Goal: Find specific fact: Find specific fact

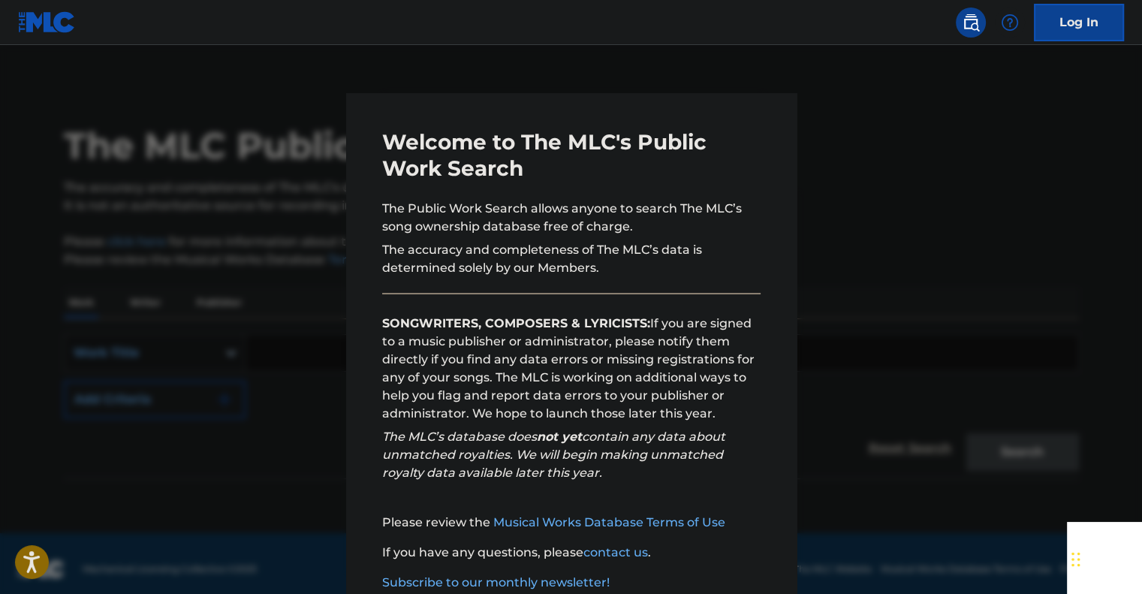
scroll to position [93, 0]
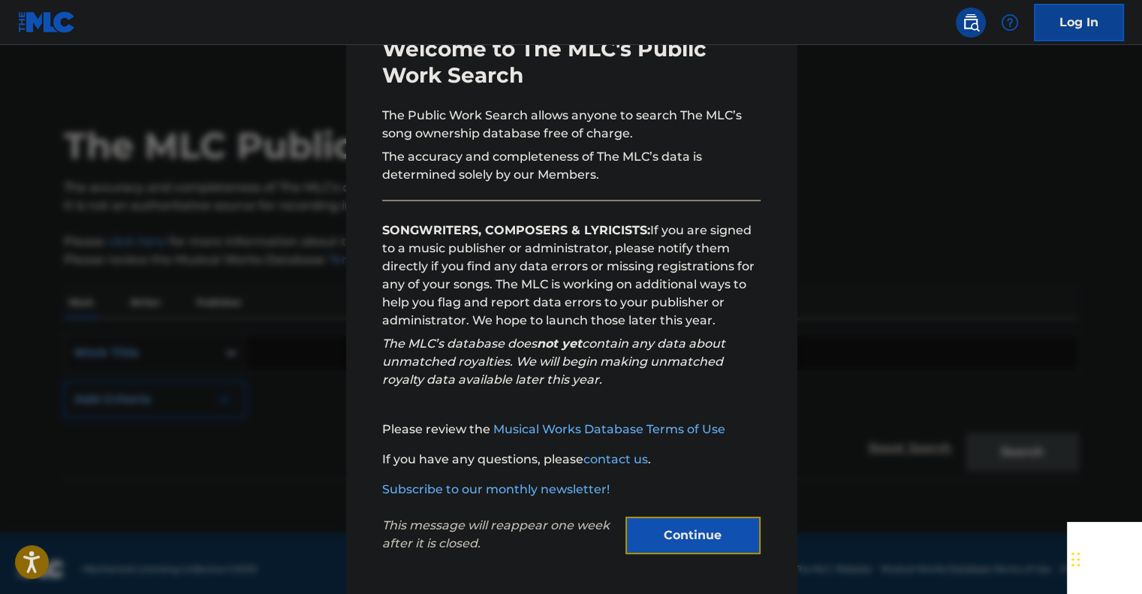
click at [679, 542] on button "Continue" at bounding box center [693, 536] width 135 height 38
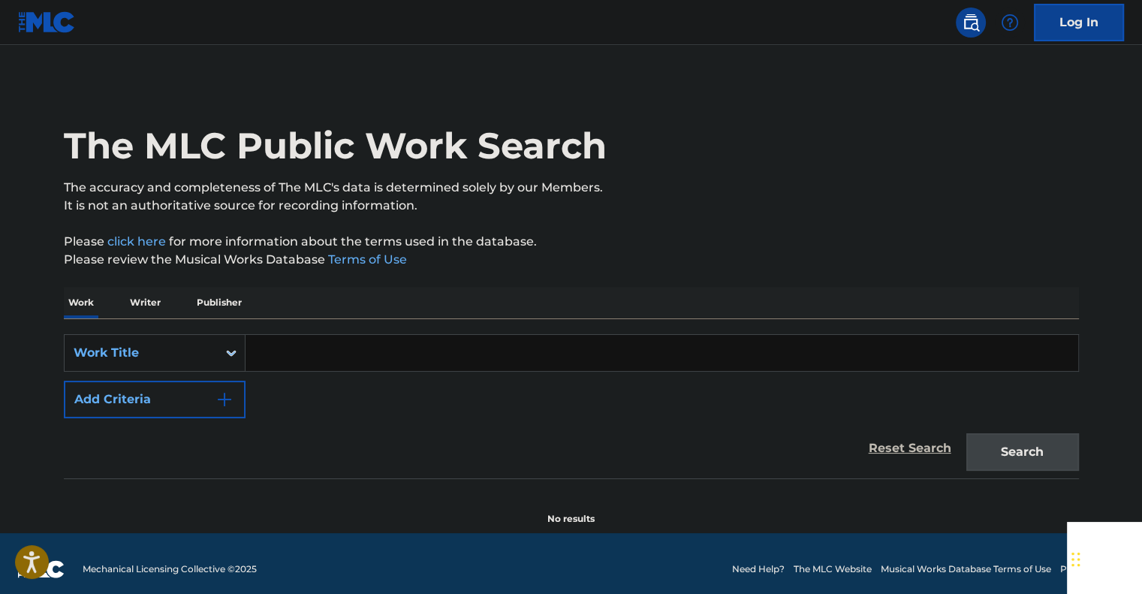
click at [285, 352] on input "Search Form" at bounding box center [662, 353] width 833 height 36
type input "foreplay"
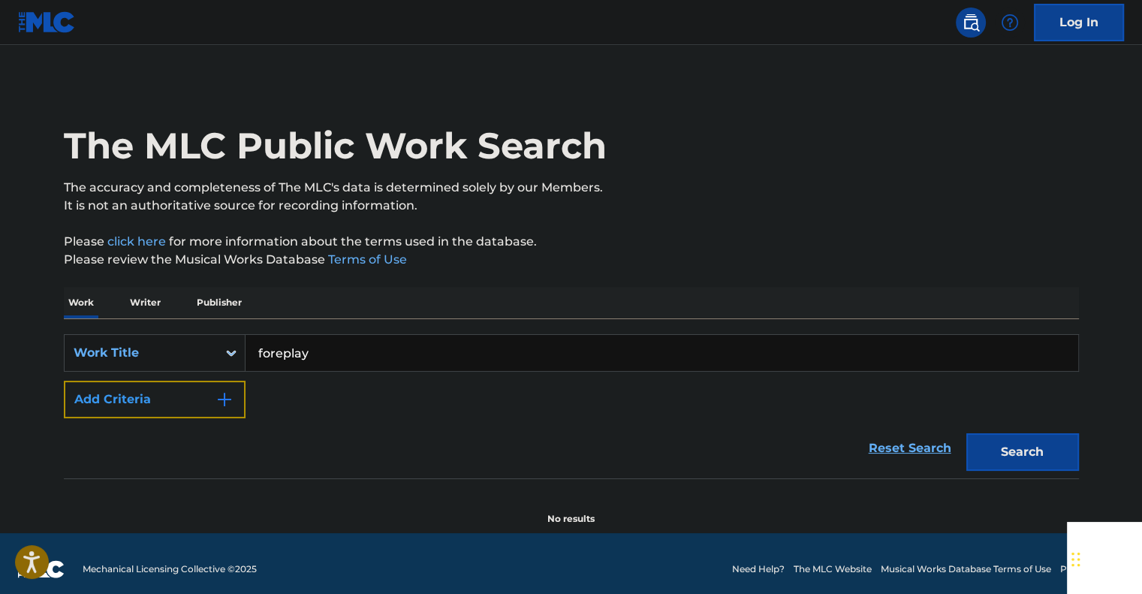
click at [129, 392] on button "Add Criteria" at bounding box center [155, 400] width 182 height 38
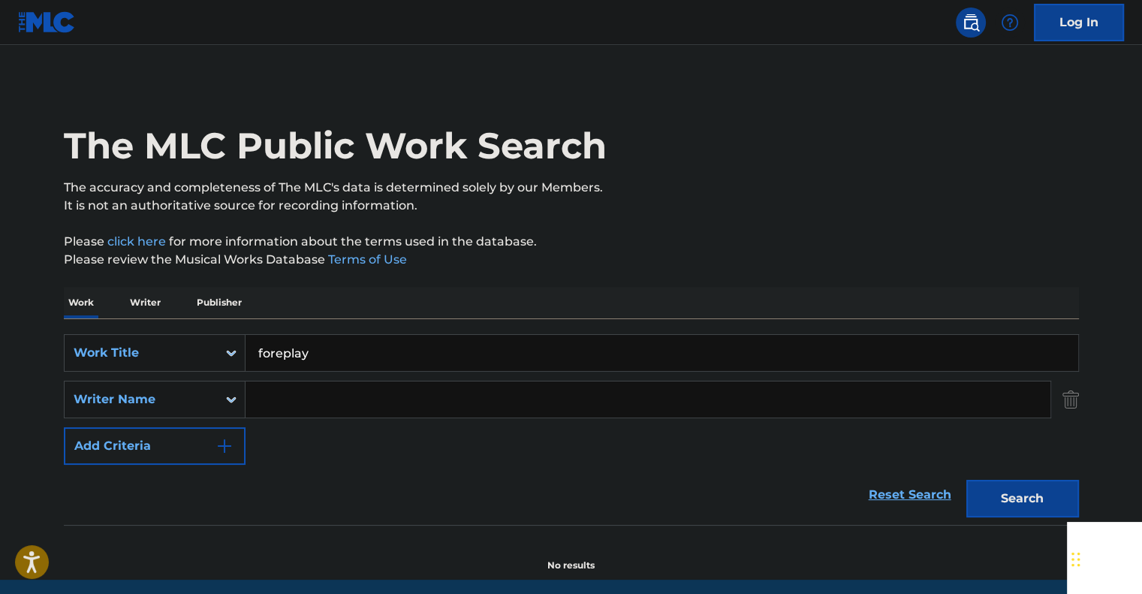
click at [304, 400] on input "Search Form" at bounding box center [648, 400] width 805 height 36
click at [213, 390] on div "Writer Name" at bounding box center [141, 399] width 153 height 29
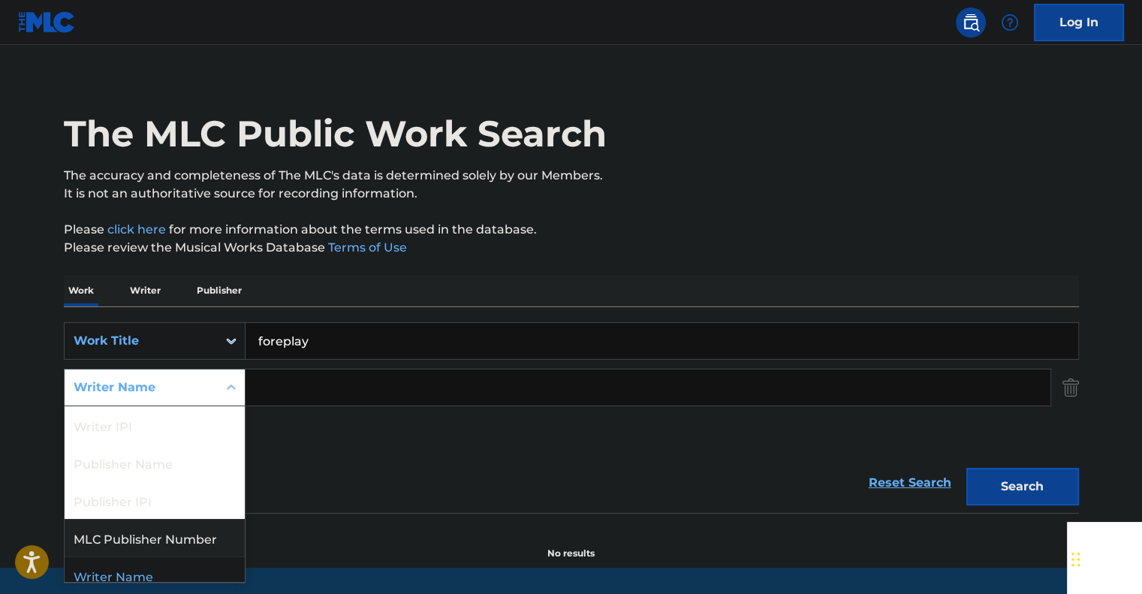
scroll to position [12, 0]
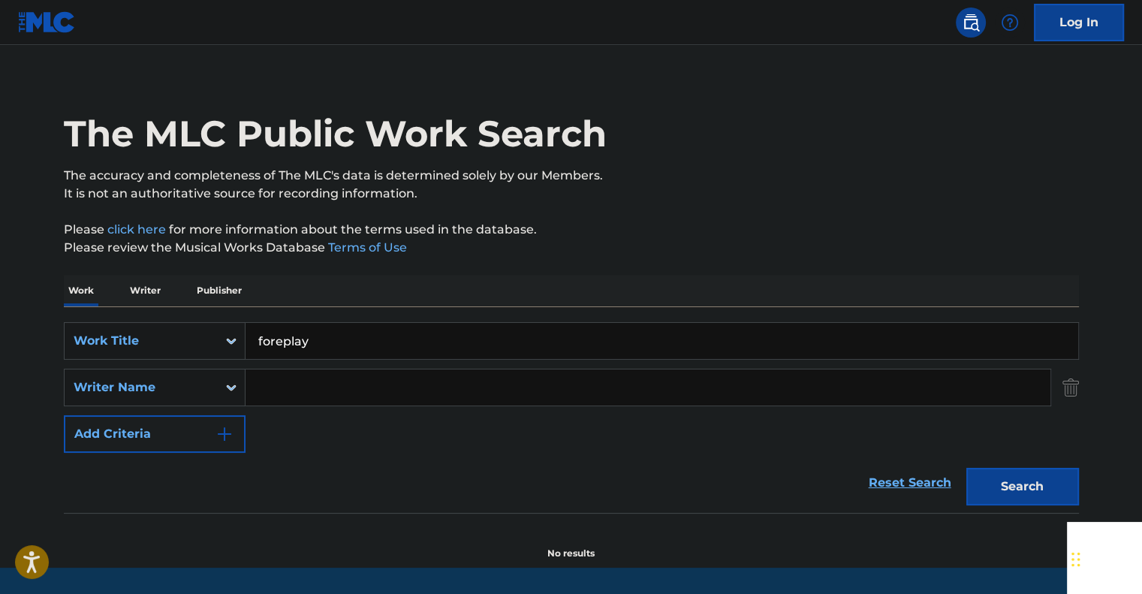
click at [330, 399] on input "Search Form" at bounding box center [648, 388] width 805 height 36
click at [302, 389] on input "Search Form" at bounding box center [648, 388] width 805 height 36
paste input "GATHERS"
type input "GATHERS"
click at [997, 475] on button "Search" at bounding box center [1023, 487] width 113 height 38
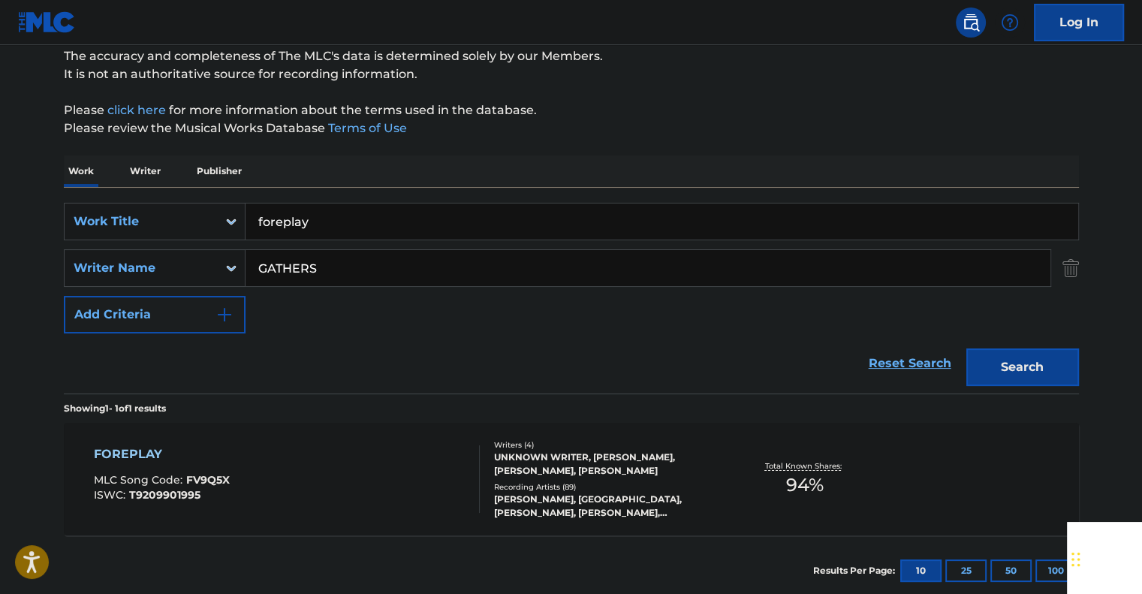
scroll to position [222, 0]
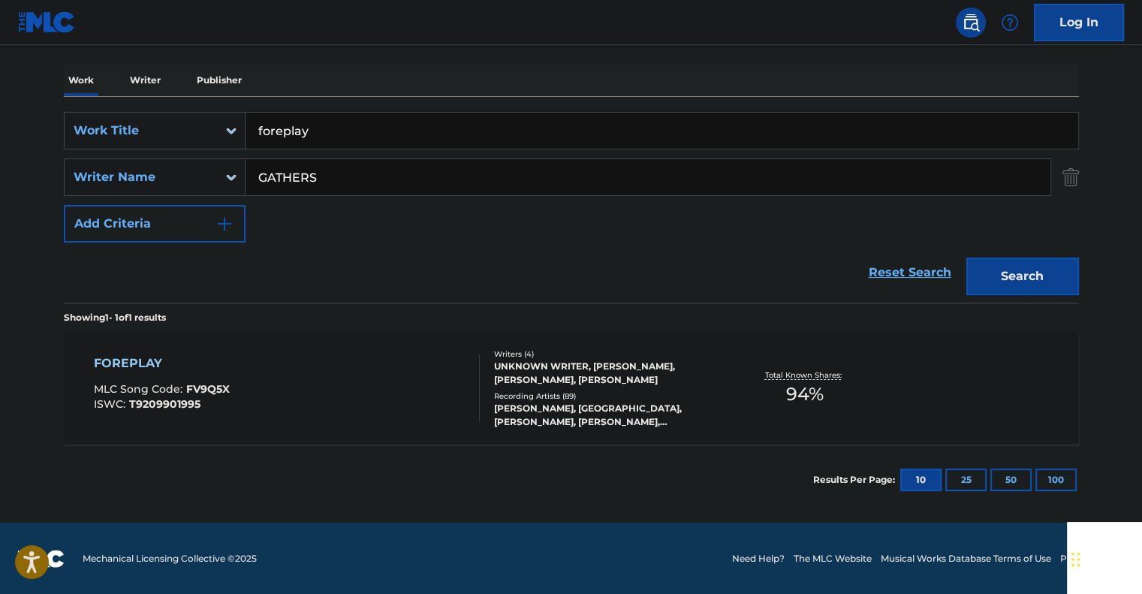
click at [146, 359] on div "FOREPLAY" at bounding box center [162, 364] width 136 height 18
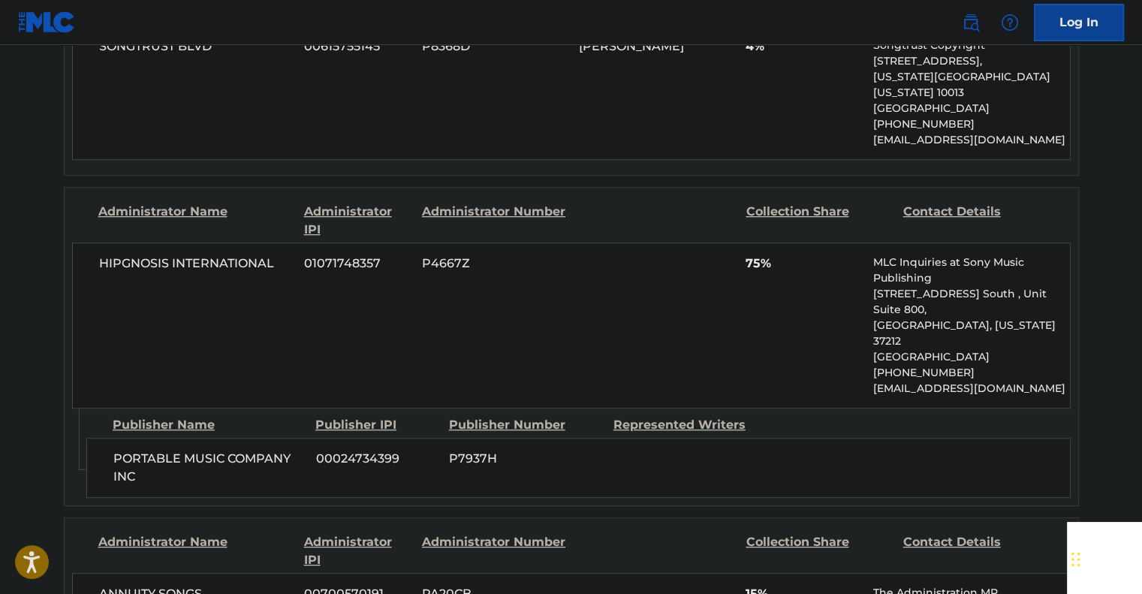
scroll to position [826, 0]
drag, startPoint x: 144, startPoint y: 432, endPoint x: 112, endPoint y: 407, distance: 40.7
click at [113, 450] on span "PORTABLE MUSIC COMPANY INC" at bounding box center [209, 468] width 192 height 36
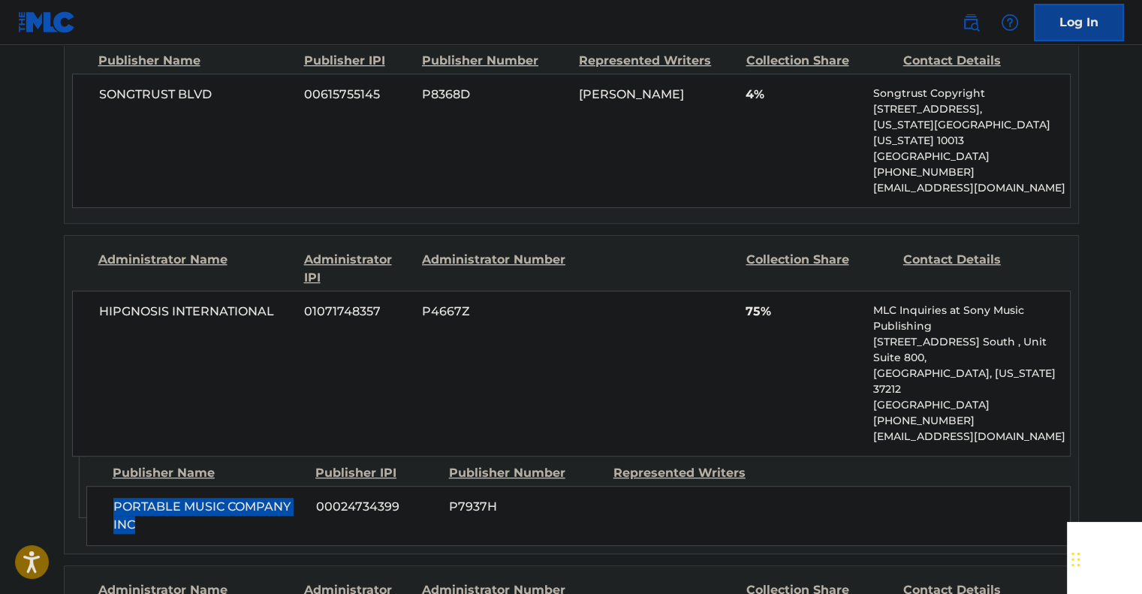
scroll to position [526, 0]
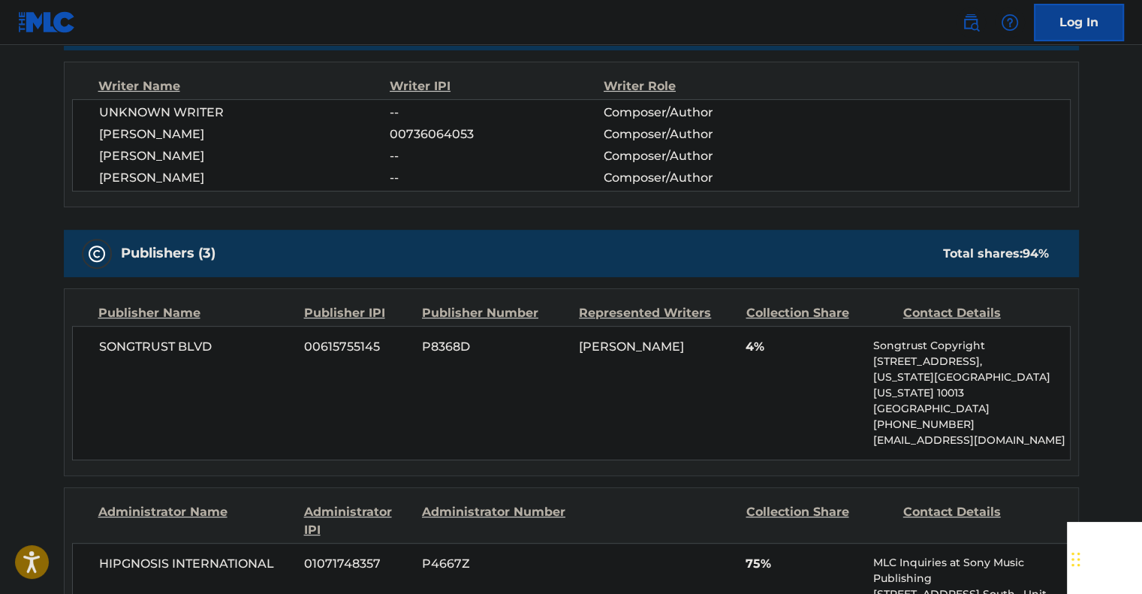
click at [370, 376] on div "SONGTRUST BLVD 00615755145 P8368D [PERSON_NAME] 4% Songtrust Copyright [STREET_…" at bounding box center [571, 393] width 999 height 134
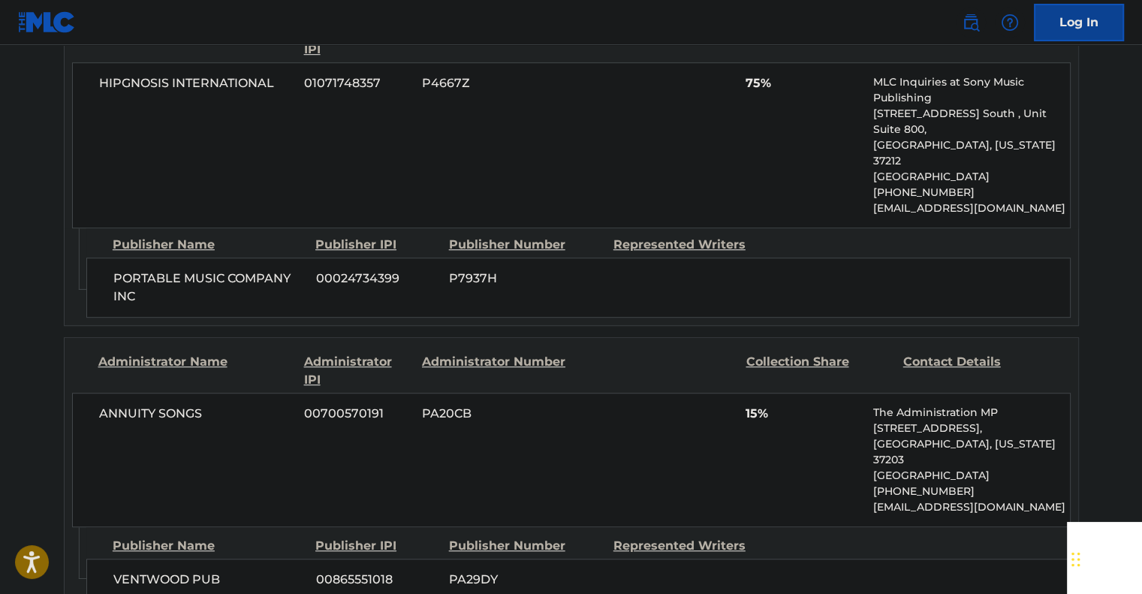
scroll to position [976, 0]
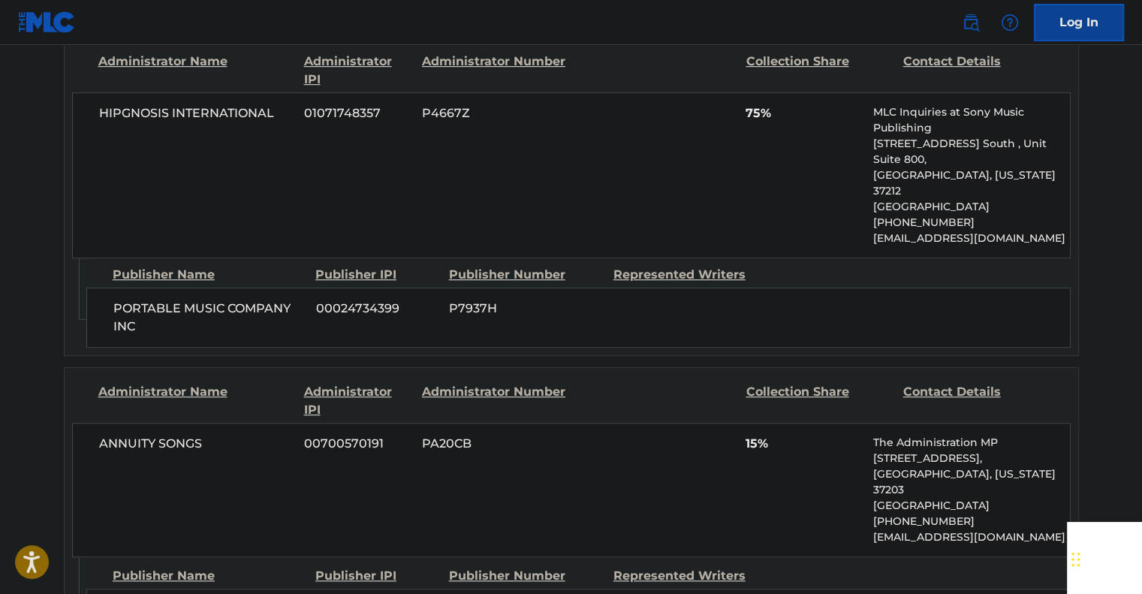
drag, startPoint x: 116, startPoint y: 545, endPoint x: 231, endPoint y: 545, distance: 115.7
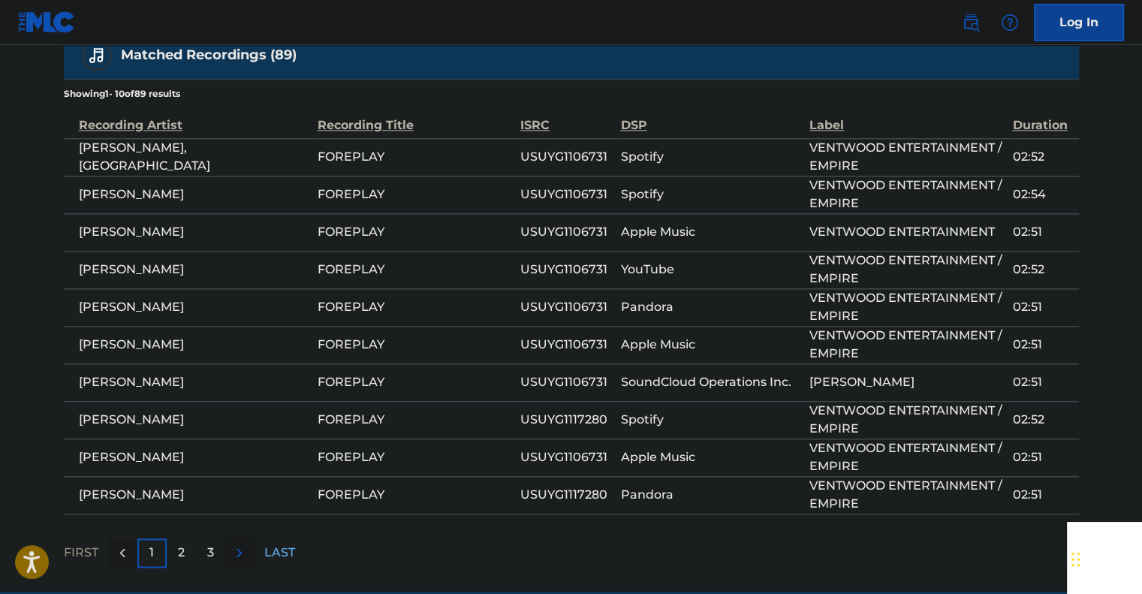
scroll to position [1610, 0]
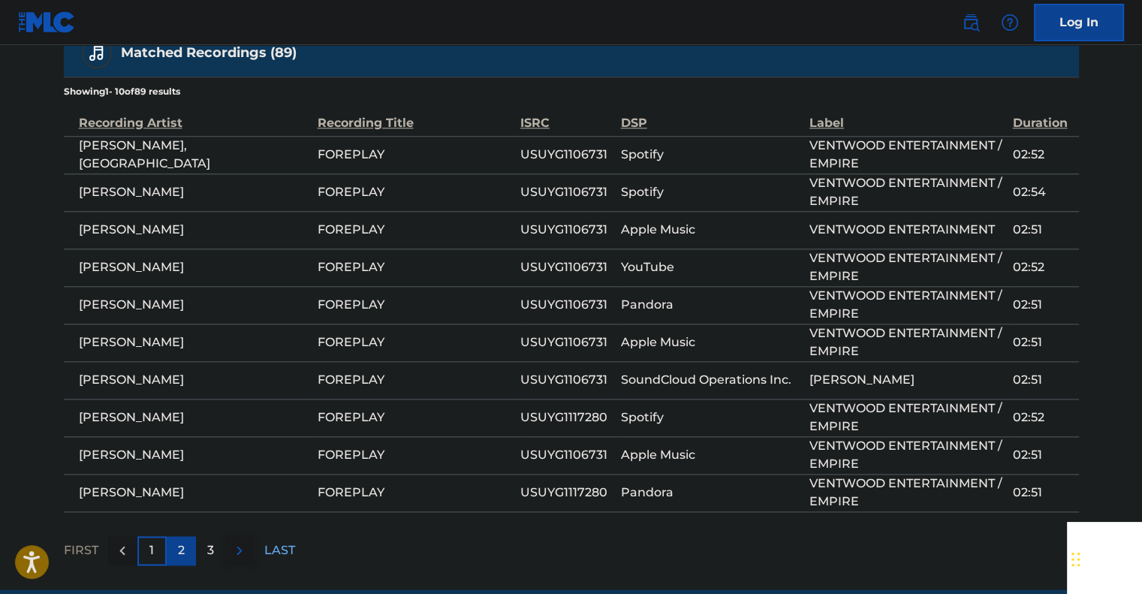
click at [180, 542] on p "2" at bounding box center [181, 551] width 7 height 18
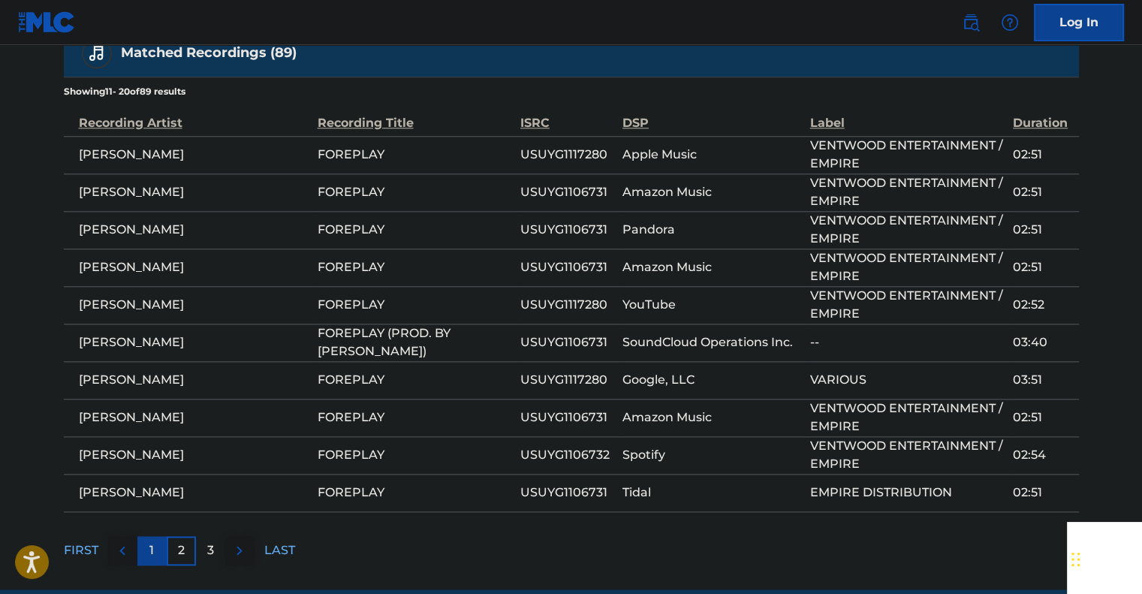
click at [145, 536] on div "1" at bounding box center [151, 550] width 29 height 29
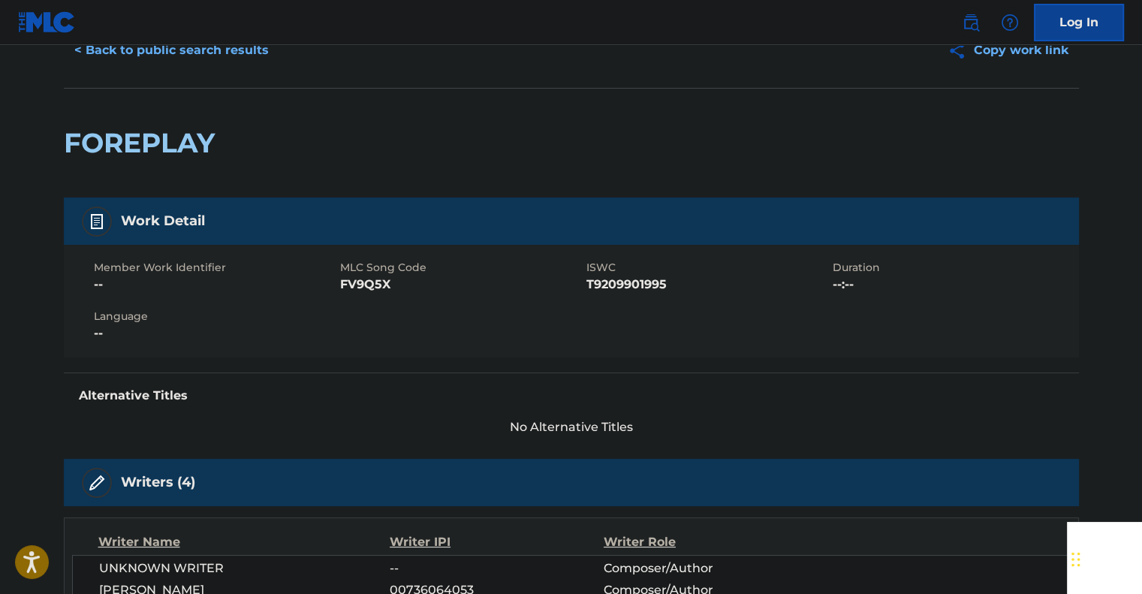
scroll to position [258, 0]
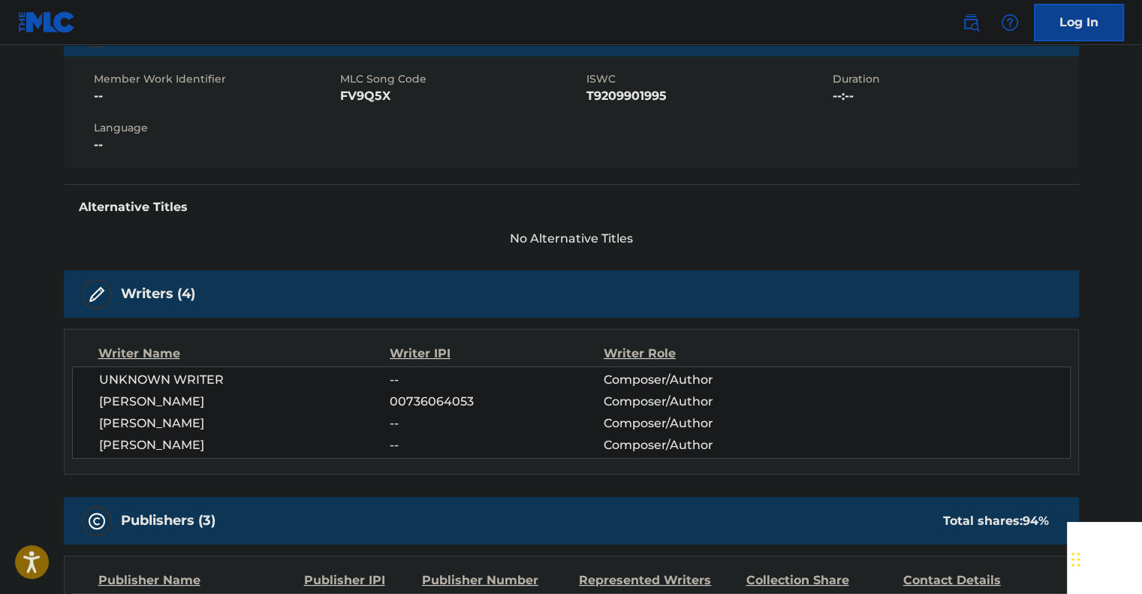
click at [190, 420] on span "[PERSON_NAME]" at bounding box center [244, 424] width 291 height 18
copy span "GATHERS"
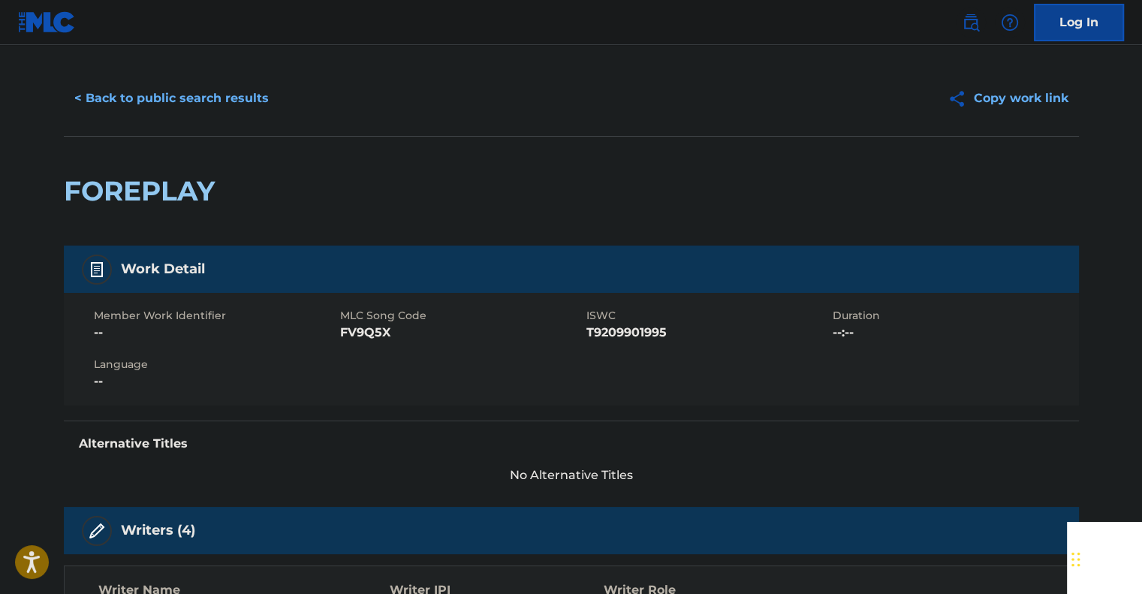
scroll to position [0, 0]
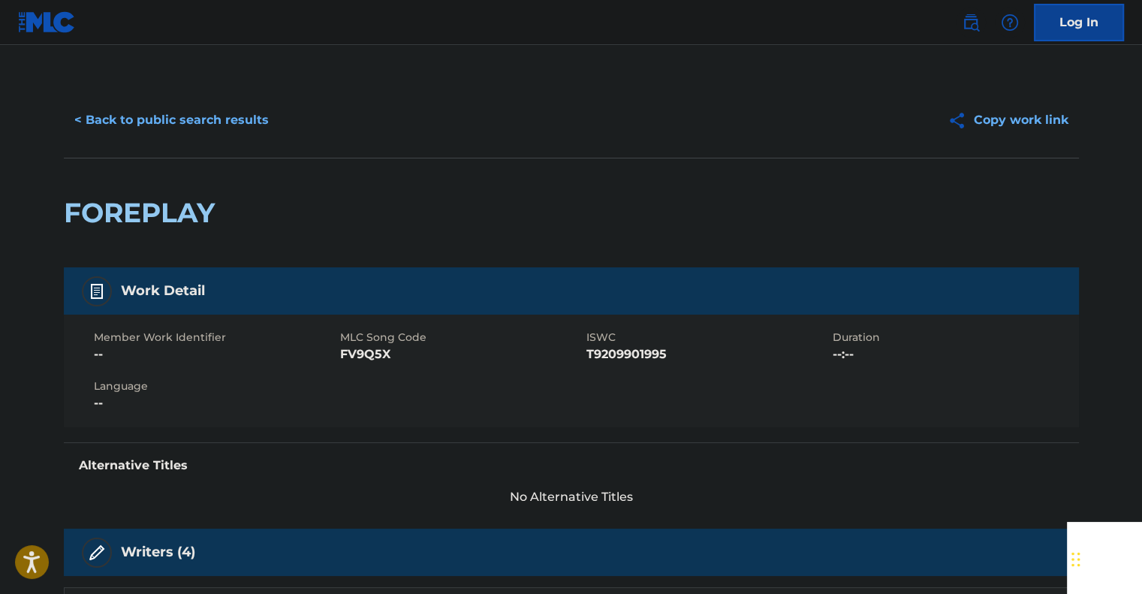
click at [561, 188] on div "FOREPLAY" at bounding box center [571, 213] width 1015 height 110
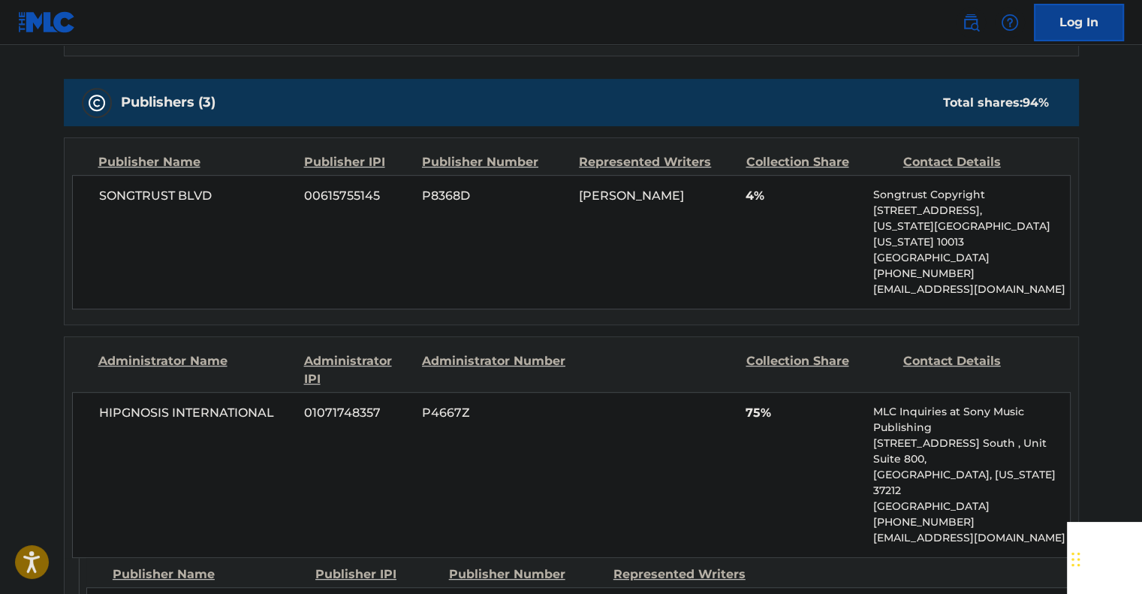
scroll to position [826, 0]
